Goal: Find specific page/section: Find specific page/section

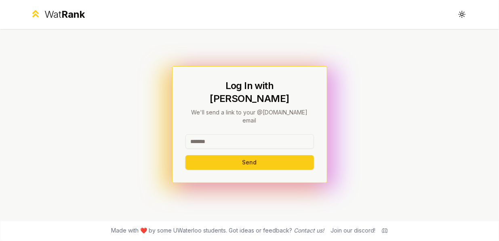
click at [262, 134] on input at bounding box center [249, 141] width 128 height 15
type input "*******"
click at [185, 155] on button "Send" at bounding box center [249, 162] width 128 height 15
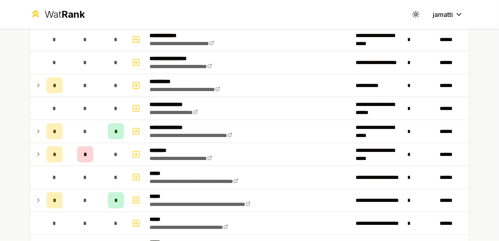
scroll to position [216, 0]
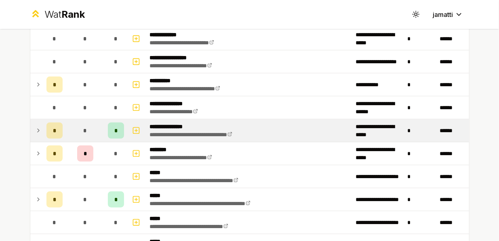
click at [35, 126] on icon at bounding box center [38, 131] width 6 height 10
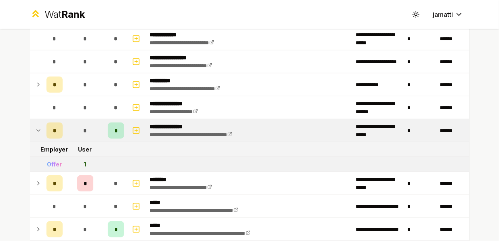
click at [35, 126] on icon at bounding box center [38, 131] width 6 height 10
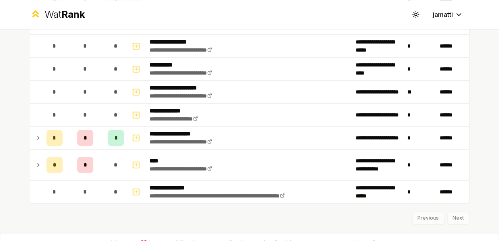
scroll to position [937, 0]
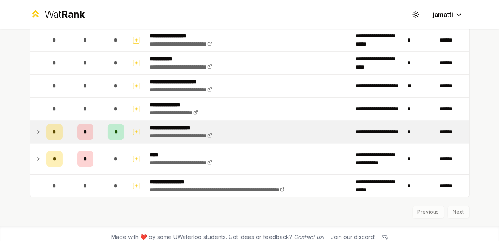
click at [35, 130] on icon at bounding box center [38, 132] width 6 height 10
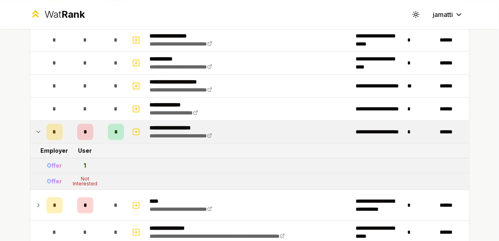
click at [35, 130] on icon at bounding box center [38, 132] width 6 height 10
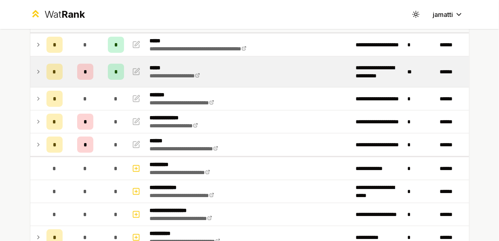
scroll to position [65, 0]
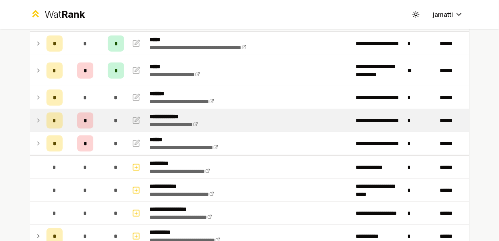
click at [35, 116] on icon at bounding box center [38, 121] width 6 height 10
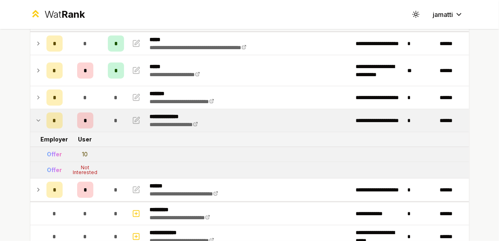
click at [35, 116] on icon at bounding box center [38, 121] width 6 height 10
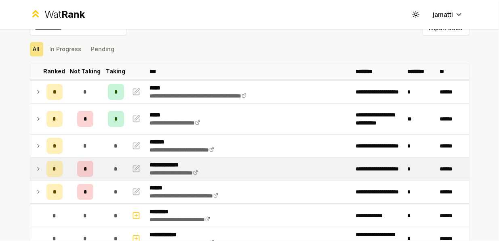
scroll to position [0, 0]
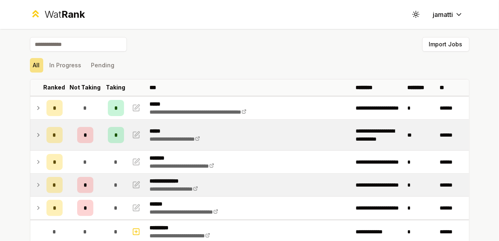
click at [37, 135] on icon at bounding box center [38, 135] width 6 height 10
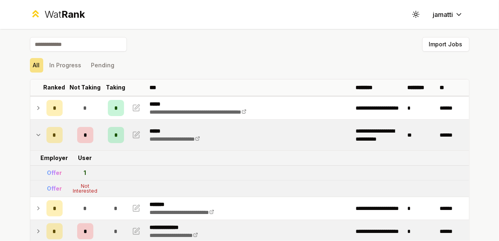
click at [37, 135] on icon at bounding box center [38, 135] width 6 height 10
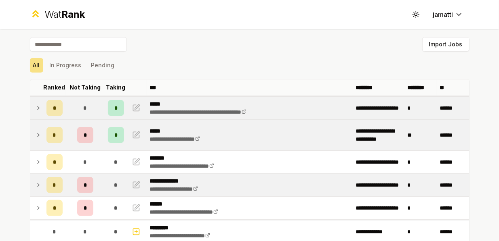
click at [37, 109] on icon at bounding box center [38, 108] width 6 height 10
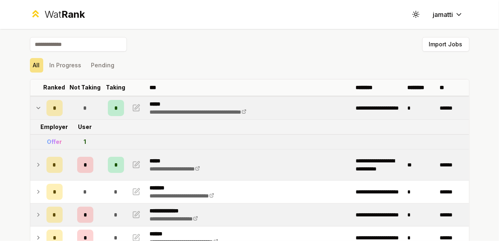
click at [37, 109] on icon at bounding box center [38, 108] width 6 height 10
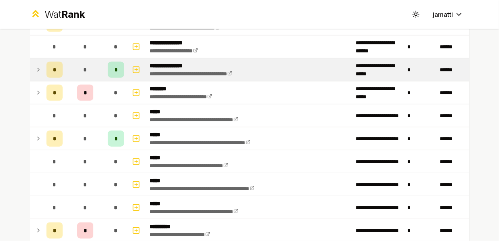
scroll to position [278, 0]
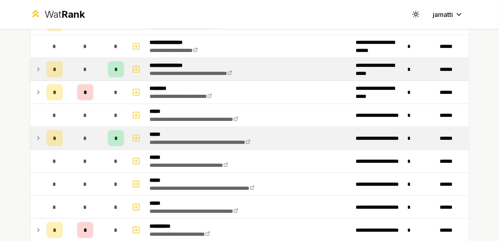
click at [31, 136] on td at bounding box center [36, 138] width 13 height 23
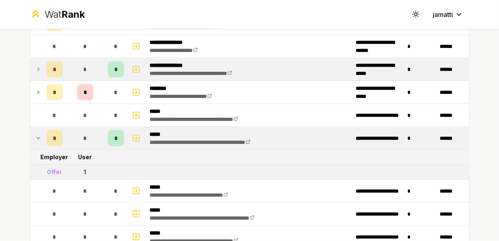
click at [31, 136] on td at bounding box center [36, 138] width 13 height 23
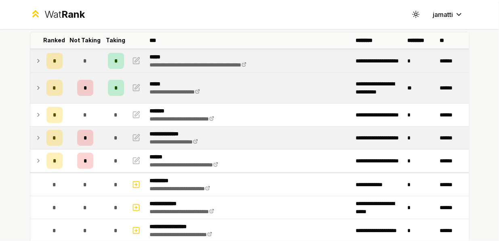
scroll to position [0, 0]
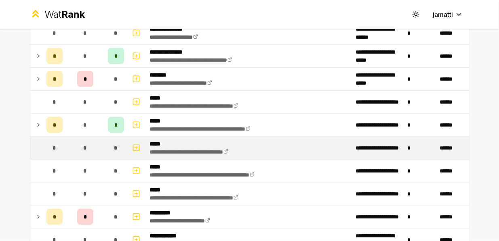
scroll to position [291, 0]
